Goal: Use online tool/utility: Utilize a website feature to perform a specific function

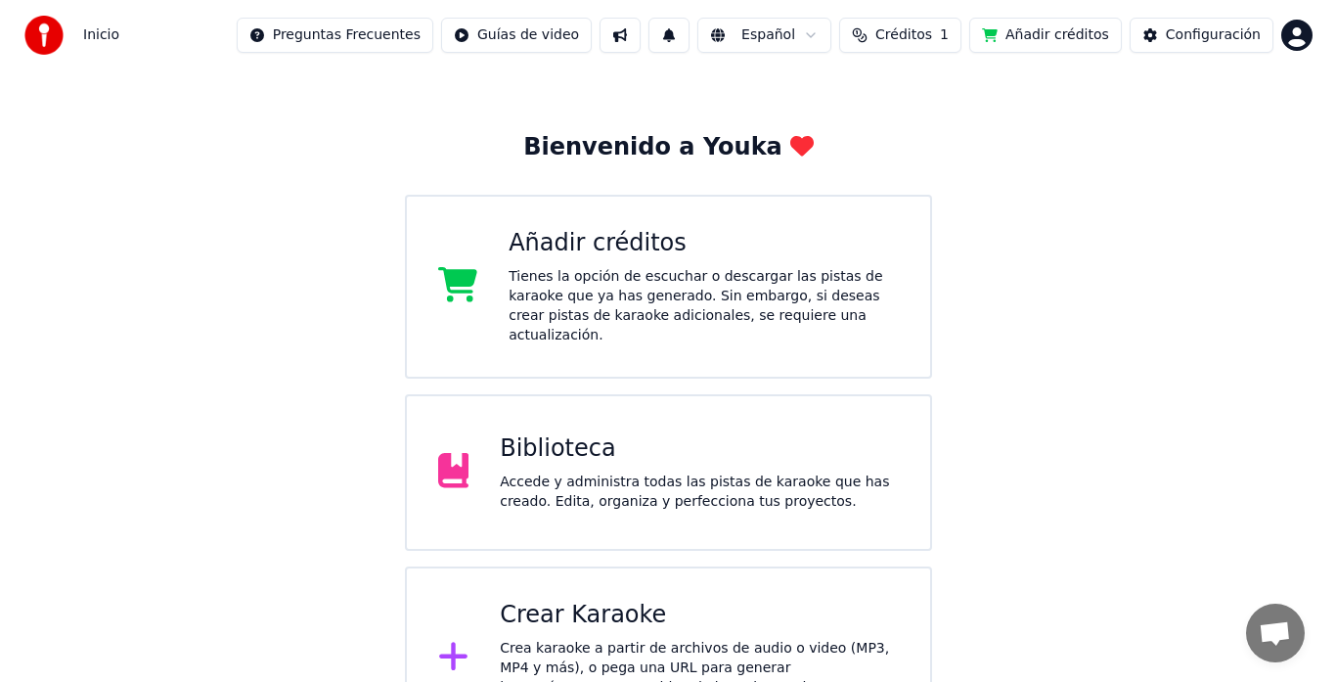
scroll to position [85, 0]
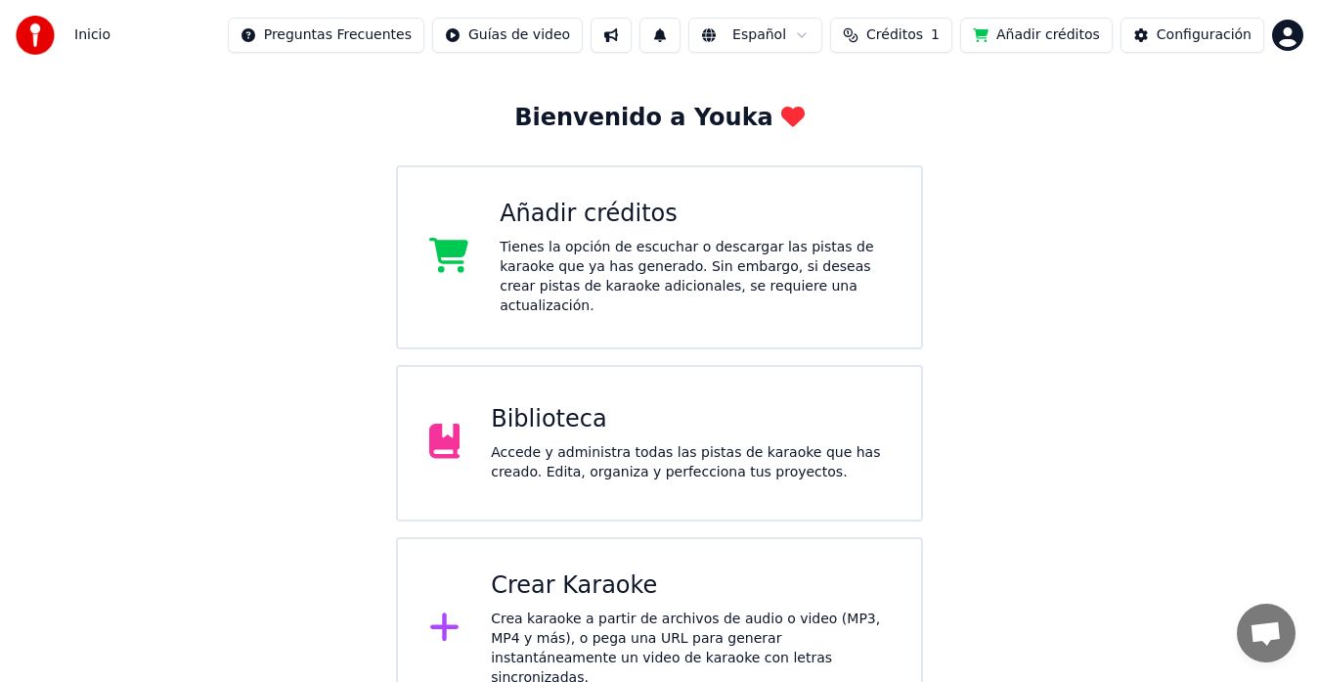
click at [684, 609] on div "Crea karaoke a partir de archivos de audio o video (MP3, MP4 y más), o pega una…" at bounding box center [690, 648] width 399 height 78
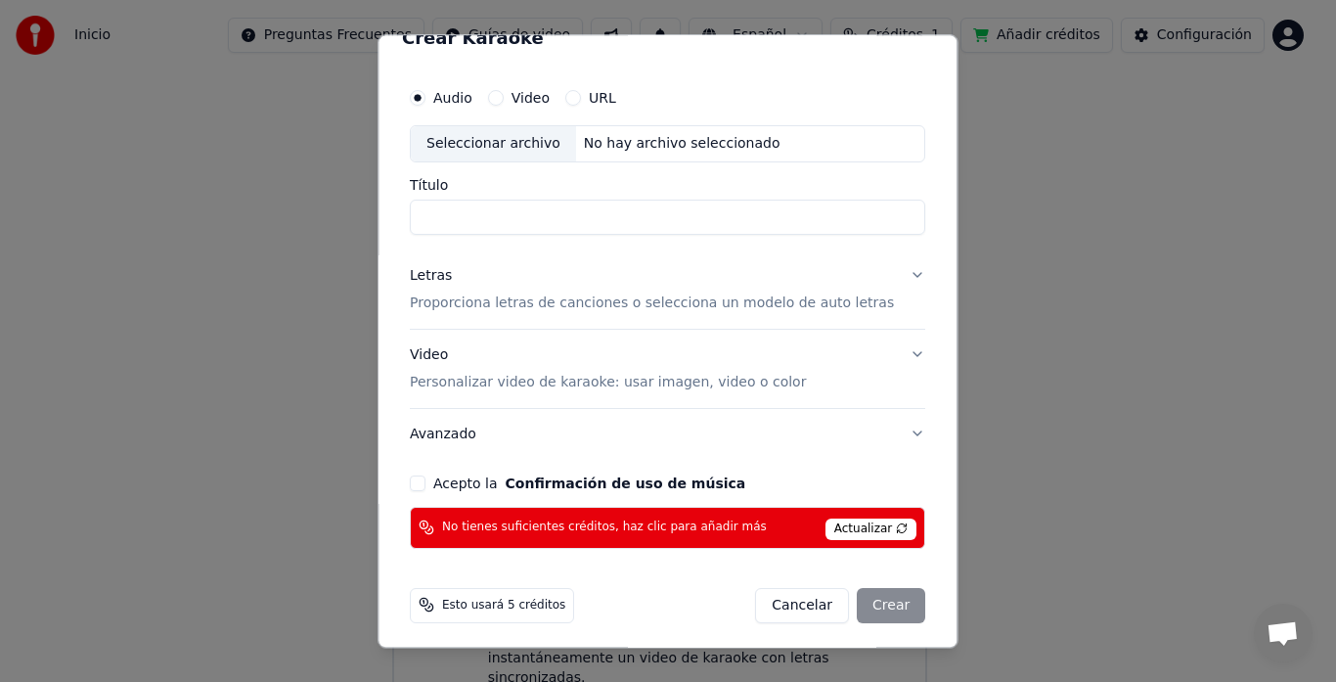
scroll to position [35, 0]
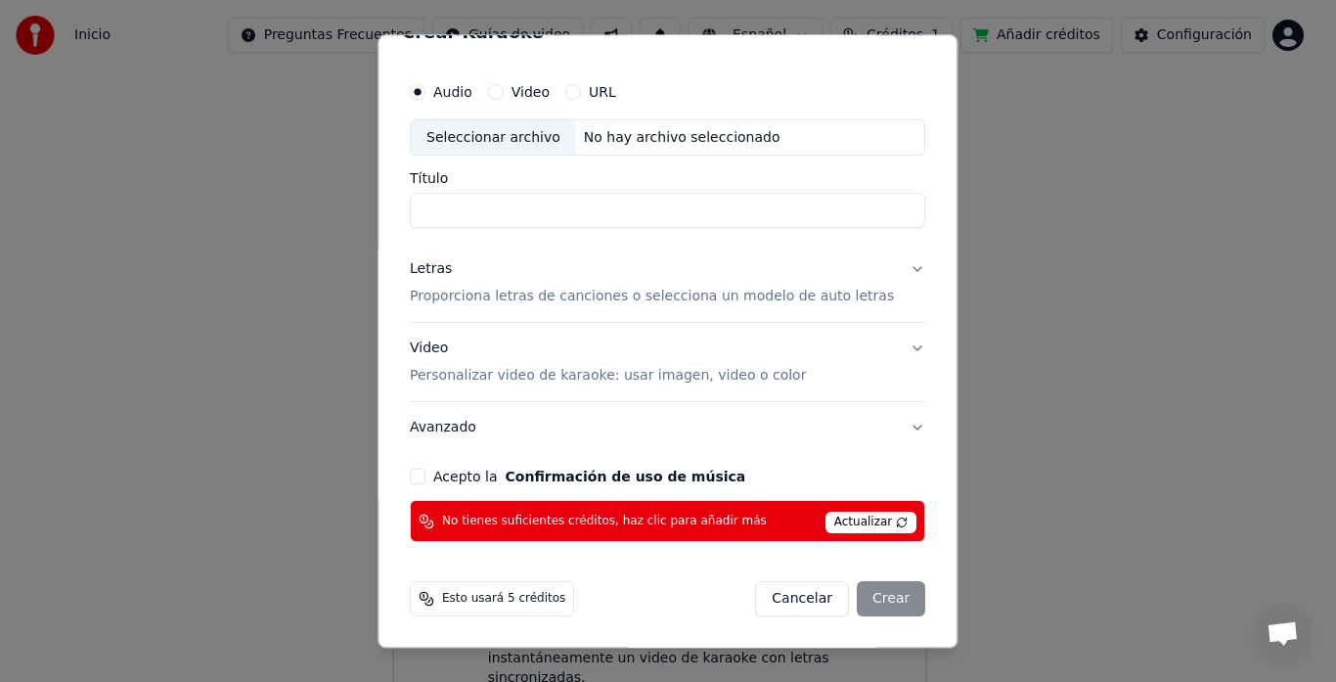
click at [510, 609] on div "Esto usará 5 créditos" at bounding box center [492, 599] width 164 height 35
click at [512, 603] on span "Esto usará 5 créditos" at bounding box center [503, 600] width 123 height 16
click at [513, 603] on span "Esto usará 5 créditos" at bounding box center [503, 600] width 123 height 16
click at [526, 603] on span "Esto usará 5 créditos" at bounding box center [503, 600] width 123 height 16
click at [542, 598] on span "Esto usará 5 créditos" at bounding box center [503, 600] width 123 height 16
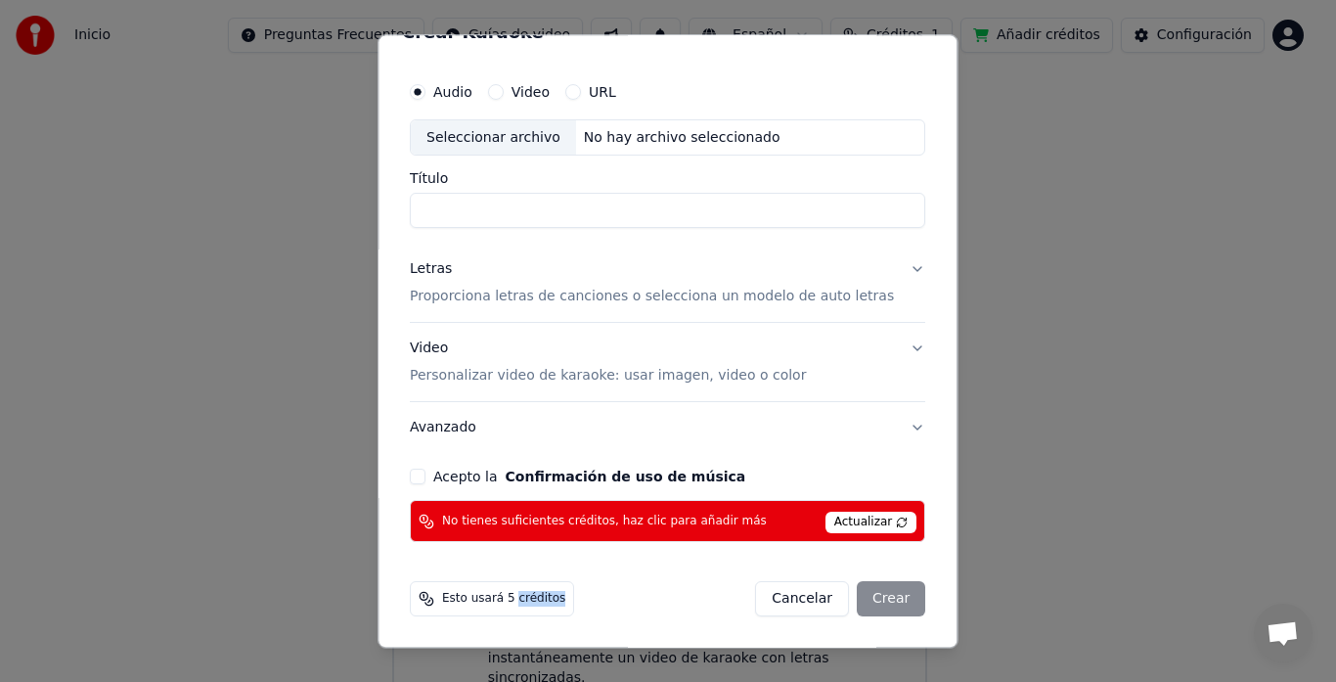
click at [542, 598] on span "Esto usará 5 créditos" at bounding box center [503, 600] width 123 height 16
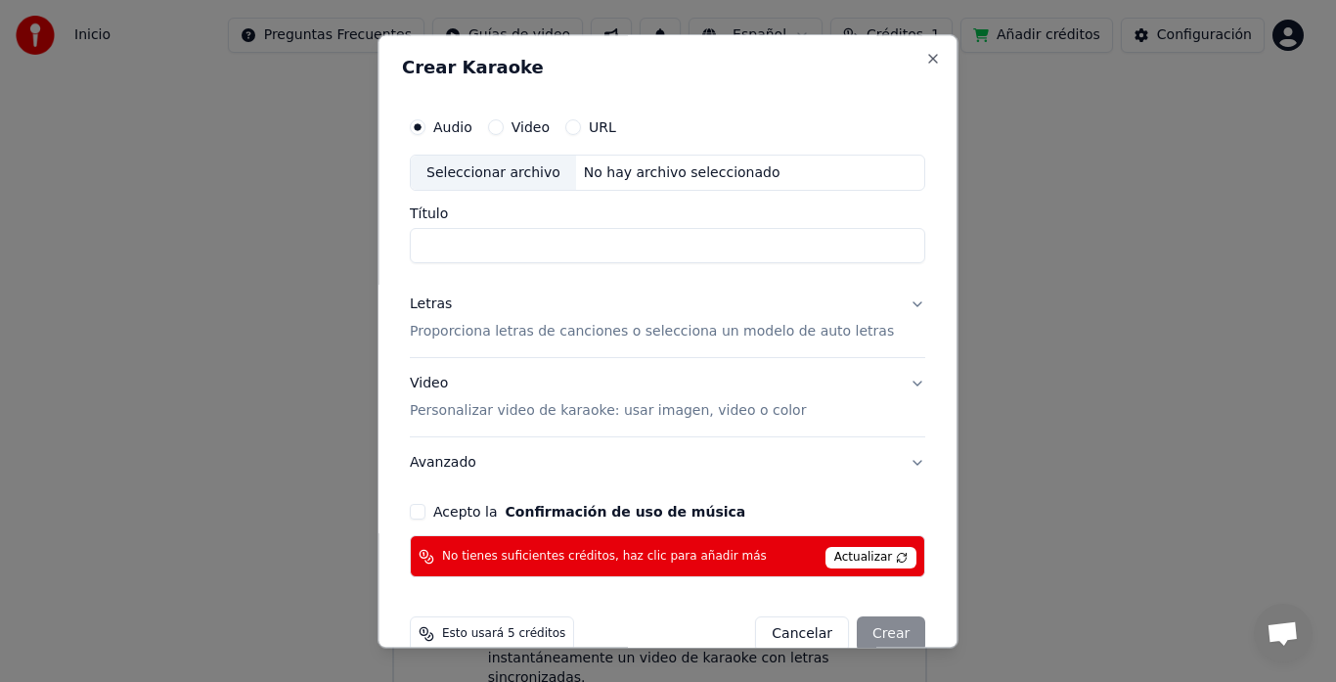
click at [501, 163] on div "Seleccionar archivo" at bounding box center [493, 173] width 165 height 35
type input "**********"
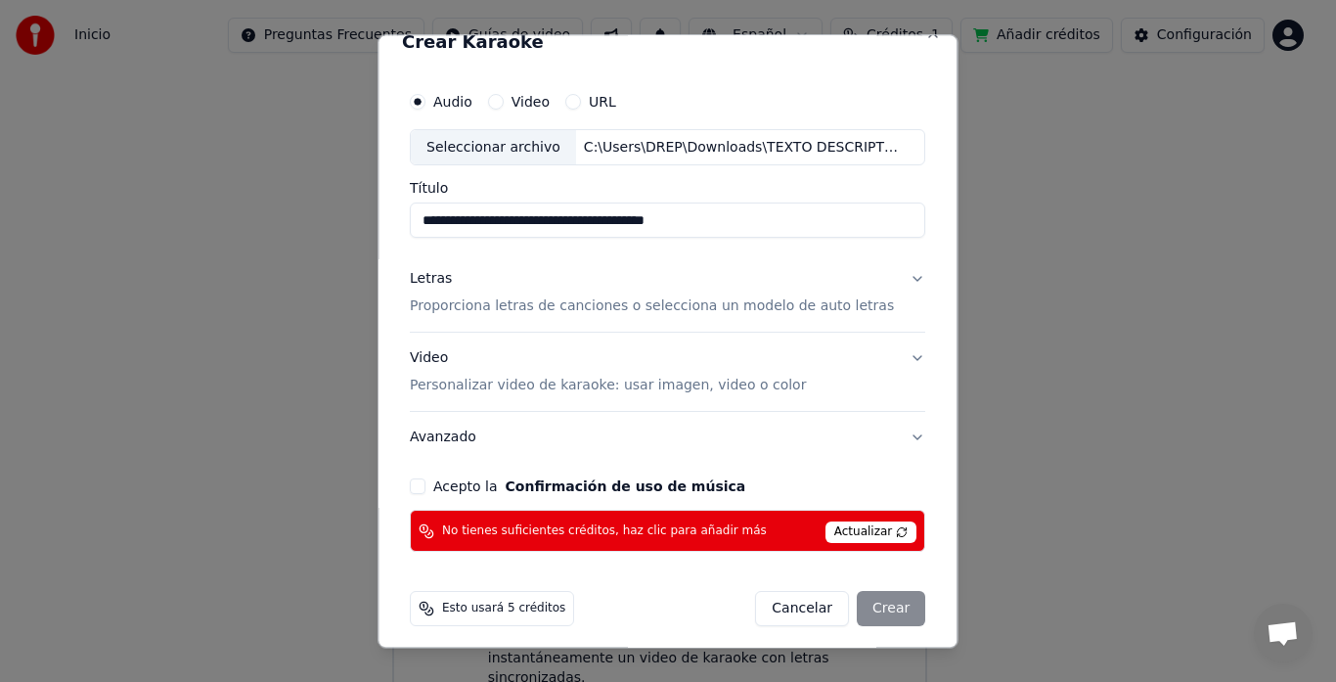
scroll to position [35, 0]
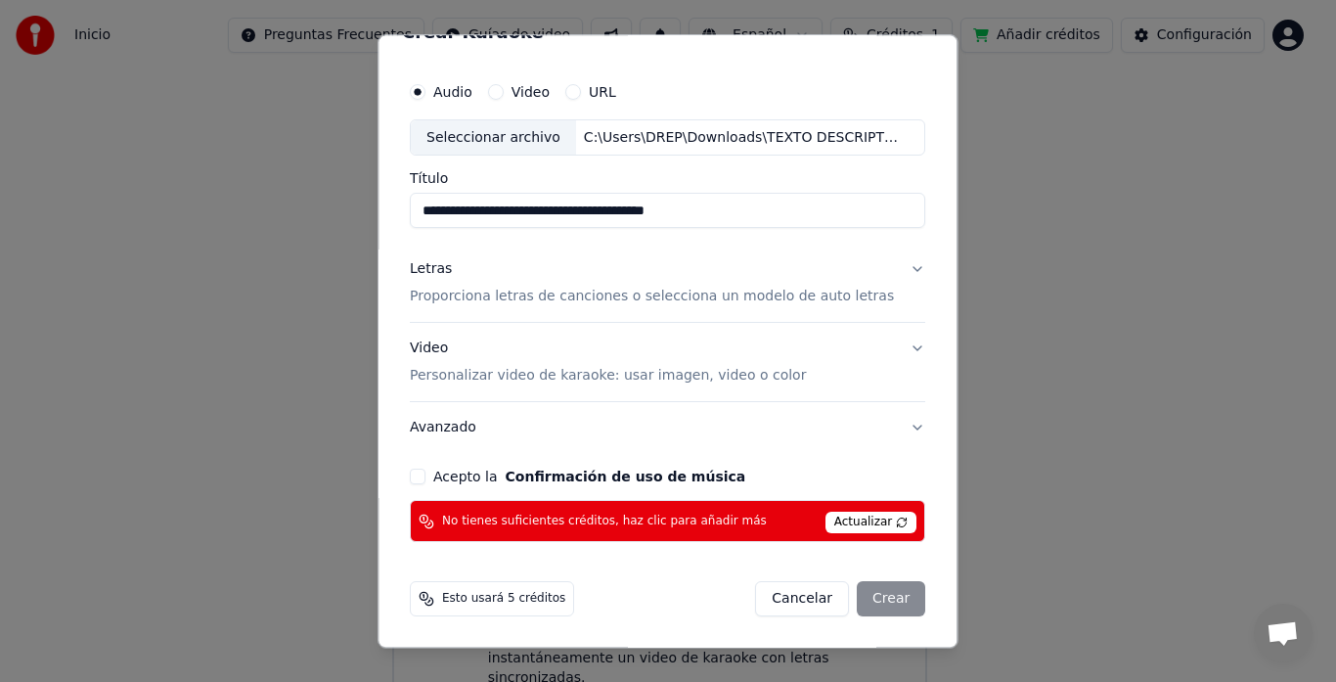
click at [860, 596] on div "Cancelar Crear" at bounding box center [841, 599] width 170 height 35
click at [799, 601] on button "Cancelar" at bounding box center [803, 599] width 94 height 35
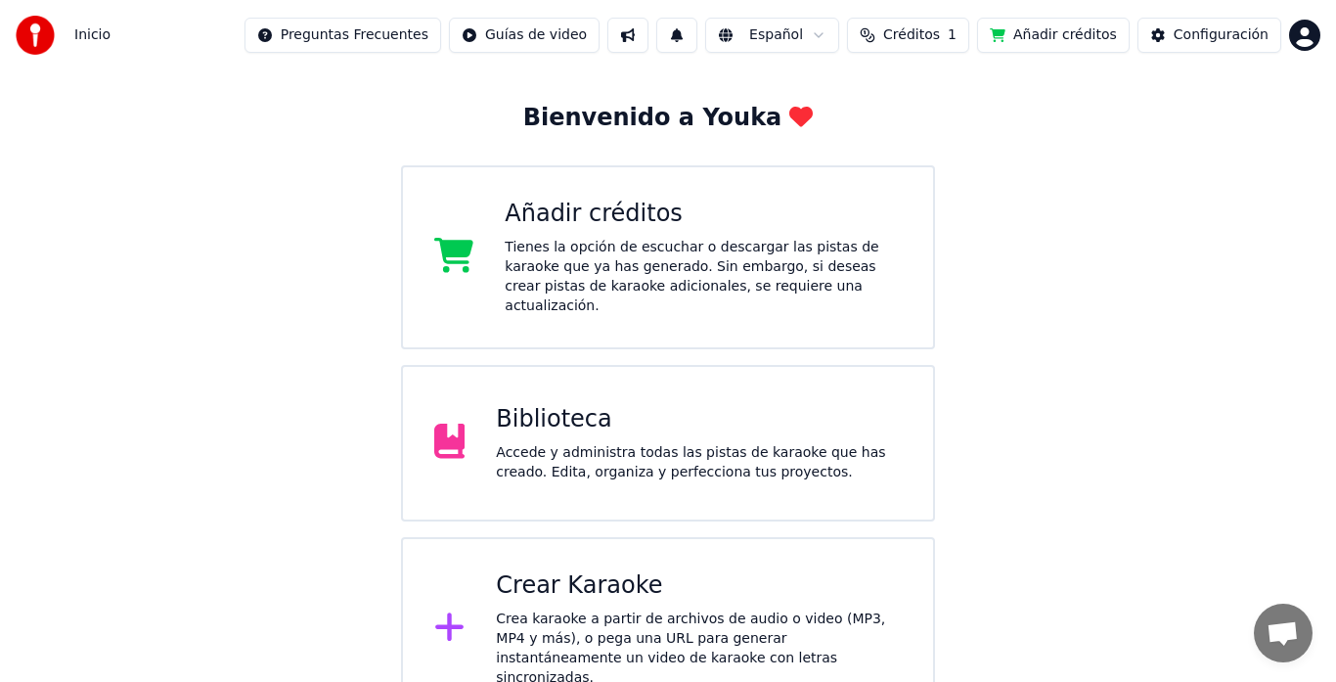
click at [1286, 33] on html "Inicio Preguntas Frecuentes Guías de video Español Créditos 1 Añadir créditos C…" at bounding box center [668, 318] width 1336 height 806
